Goal: Transaction & Acquisition: Book appointment/travel/reservation

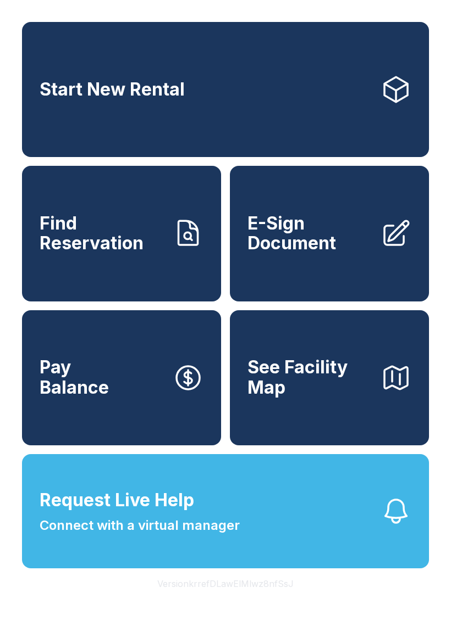
click at [126, 82] on link "Start New Rental" at bounding box center [225, 89] width 407 height 135
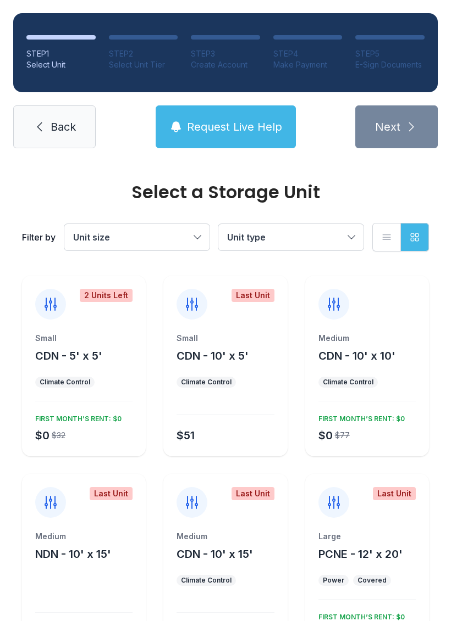
click at [347, 233] on button "Unit type" at bounding box center [290, 237] width 145 height 26
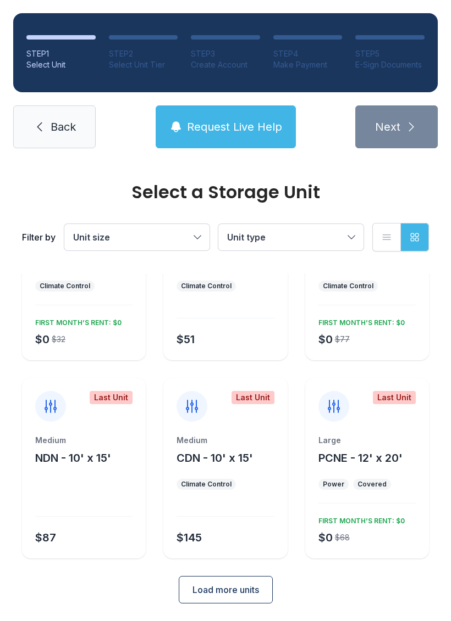
scroll to position [96, 0]
click at [216, 583] on button "Load more units" at bounding box center [226, 590] width 94 height 27
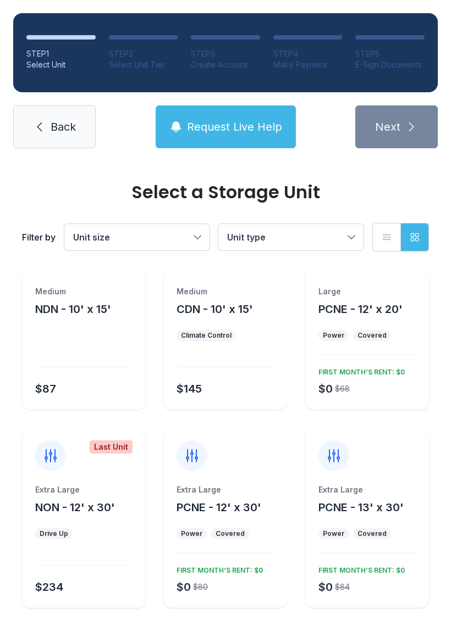
scroll to position [247, 0]
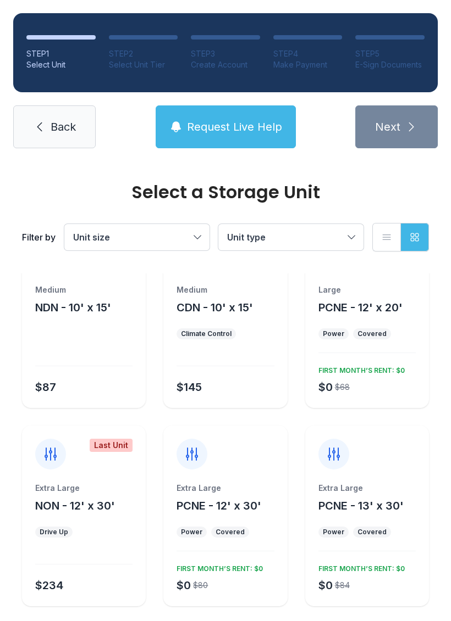
click at [197, 230] on button "Unit size" at bounding box center [136, 237] width 145 height 26
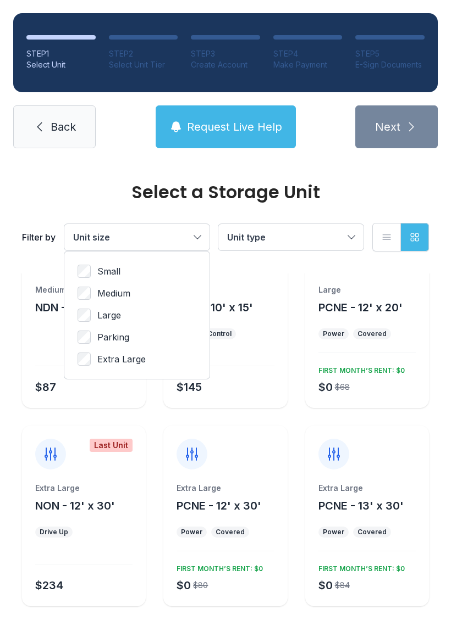
scroll to position [0, 0]
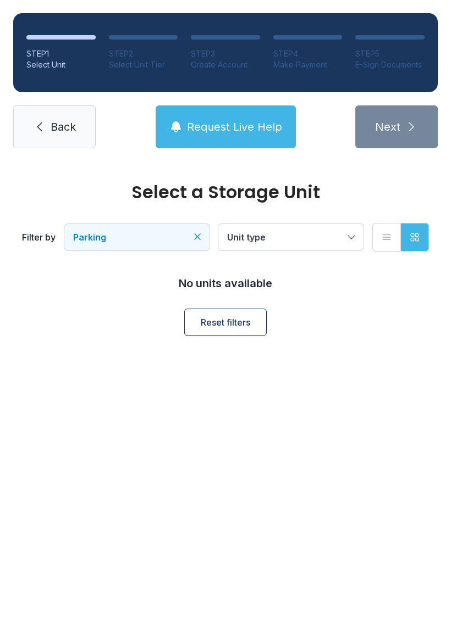
click at [199, 232] on icon "Clear filters" at bounding box center [197, 236] width 11 height 11
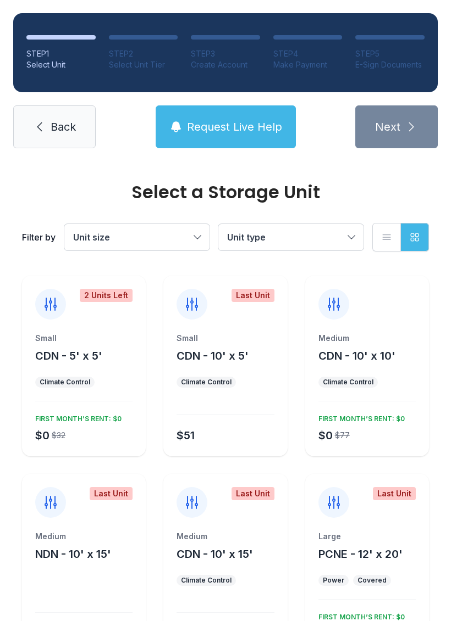
click at [193, 235] on button "Unit size" at bounding box center [136, 237] width 145 height 26
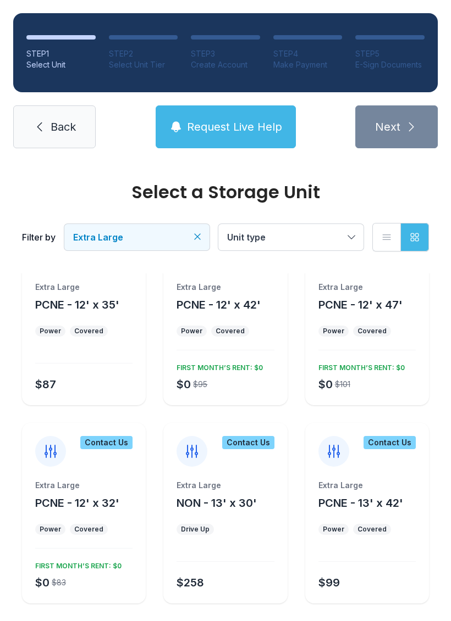
scroll to position [249, 0]
click at [86, 520] on div "Extra Large PCNE - 12' x 32' Power Covered $0 $83 FIRST MONTH’S RENT: $0" at bounding box center [84, 543] width 124 height 124
click at [59, 549] on div "Extra Large PCNE - 12' x 32' Power Covered $0 $83 FIRST MONTH’S RENT: $0" at bounding box center [84, 543] width 124 height 124
click at [71, 565] on div "FIRST MONTH’S RENT: $0" at bounding box center [76, 564] width 91 height 13
click at [246, 124] on span "Request Live Help" at bounding box center [234, 126] width 95 height 15
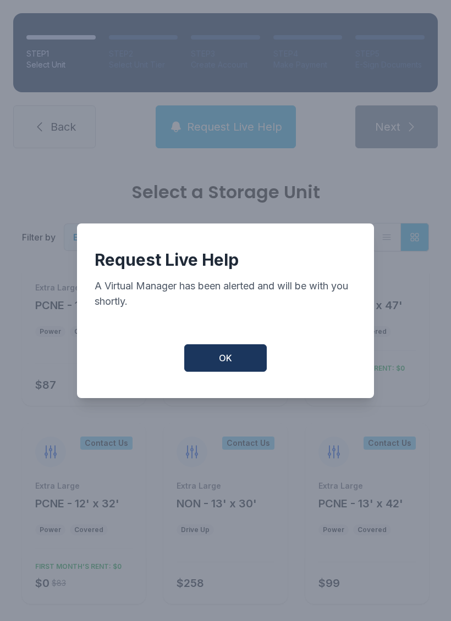
click at [226, 363] on span "OK" at bounding box center [225, 358] width 13 height 13
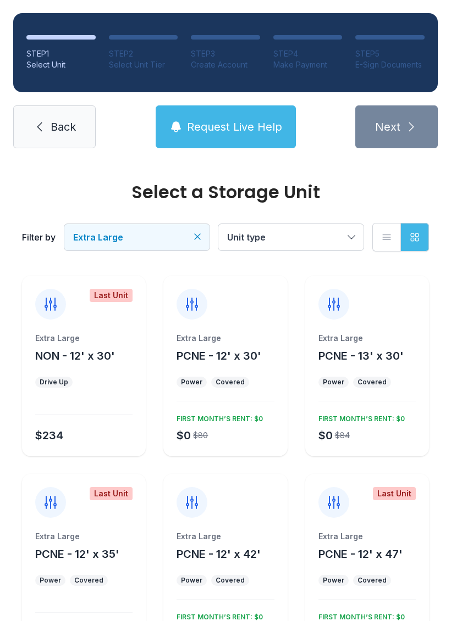
scroll to position [0, 0]
click at [236, 107] on button "Request Live Help" at bounding box center [226, 127] width 140 height 43
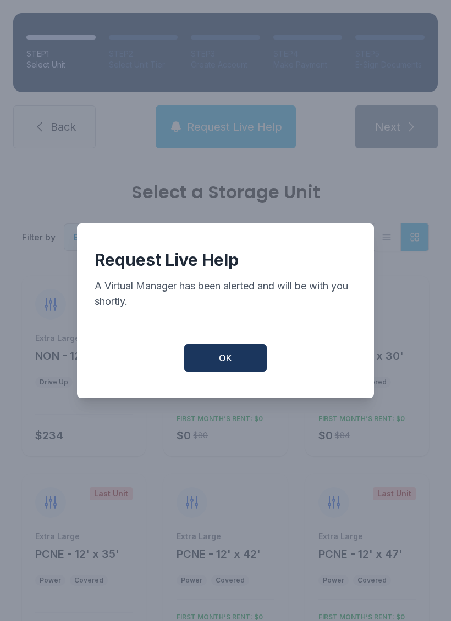
click at [242, 358] on button "OK" at bounding box center [225, 358] width 82 height 27
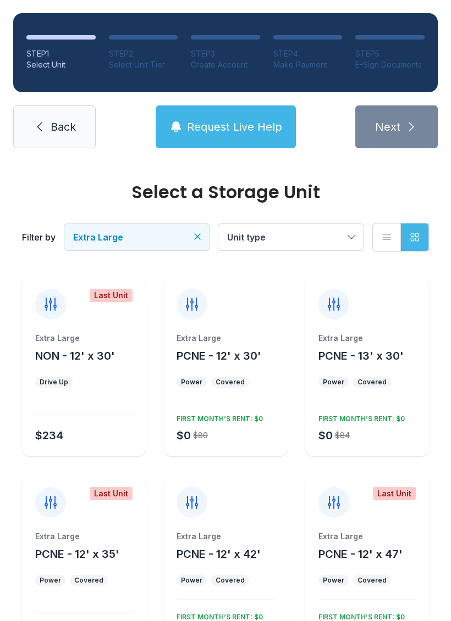
click at [225, 125] on span "Request Live Help" at bounding box center [234, 126] width 95 height 15
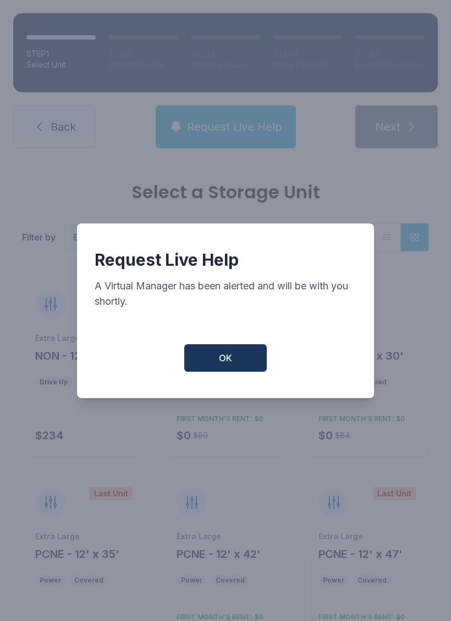
click at [225, 359] on span "OK" at bounding box center [225, 358] width 13 height 13
